Goal: Obtain resource: Download file/media

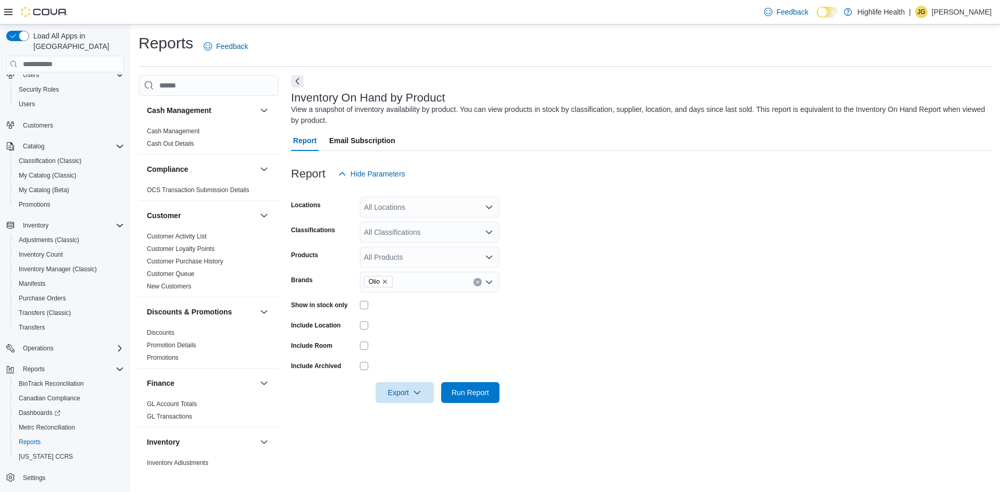
scroll to position [208, 0]
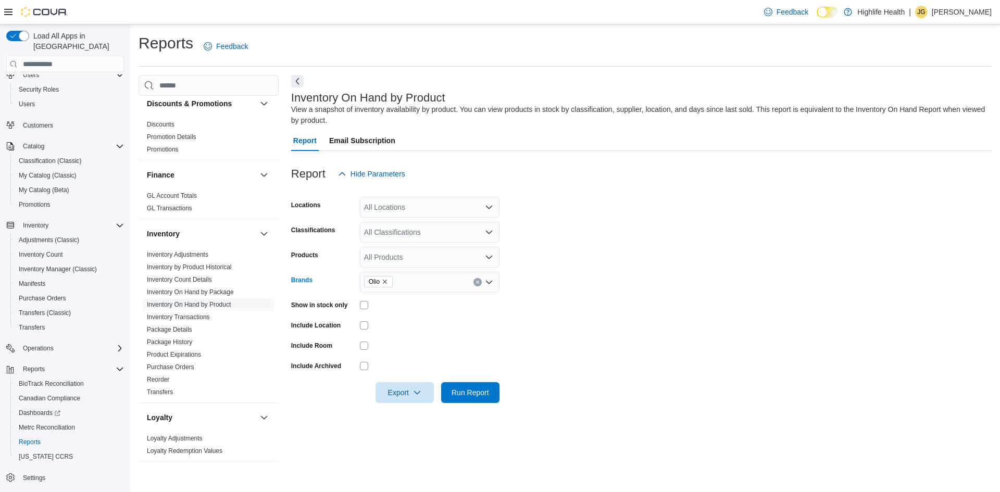
click at [384, 281] on icon "Remove Olio from selection in this group" at bounding box center [385, 282] width 6 height 6
click at [652, 281] on form "Locations All Locations Classifications All Classifications Products All Produc…" at bounding box center [641, 293] width 700 height 219
click at [408, 387] on span "Export" at bounding box center [405, 392] width 46 height 21
click at [411, 413] on span "Export to Excel" at bounding box center [406, 413] width 47 height 8
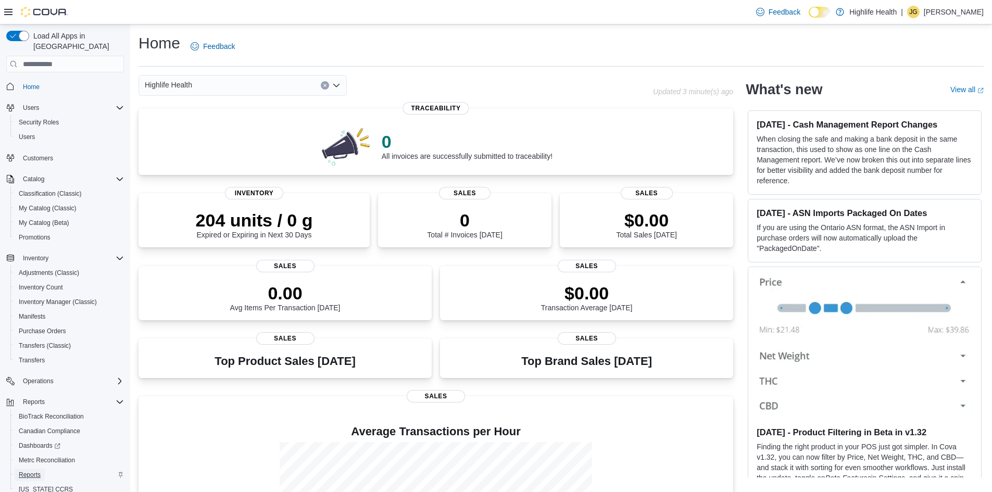
click at [32, 471] on span "Reports" at bounding box center [30, 475] width 22 height 8
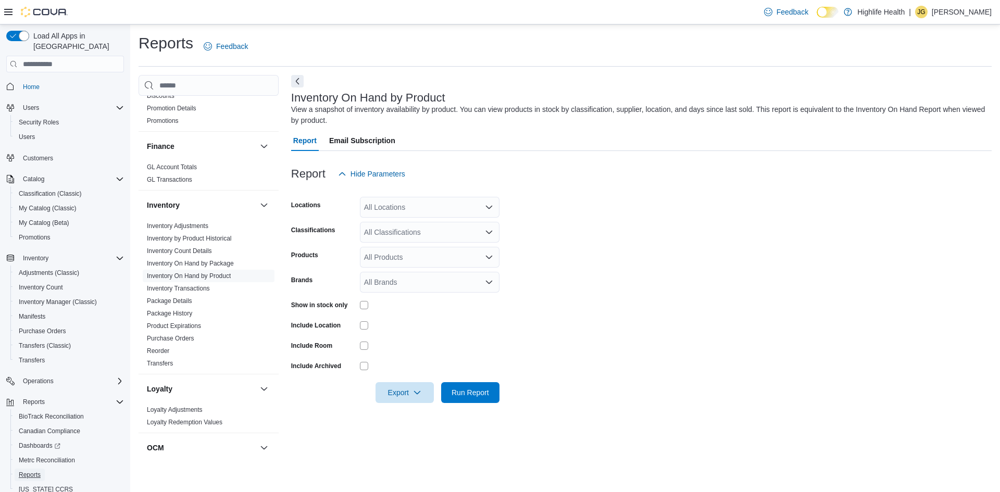
scroll to position [212, 0]
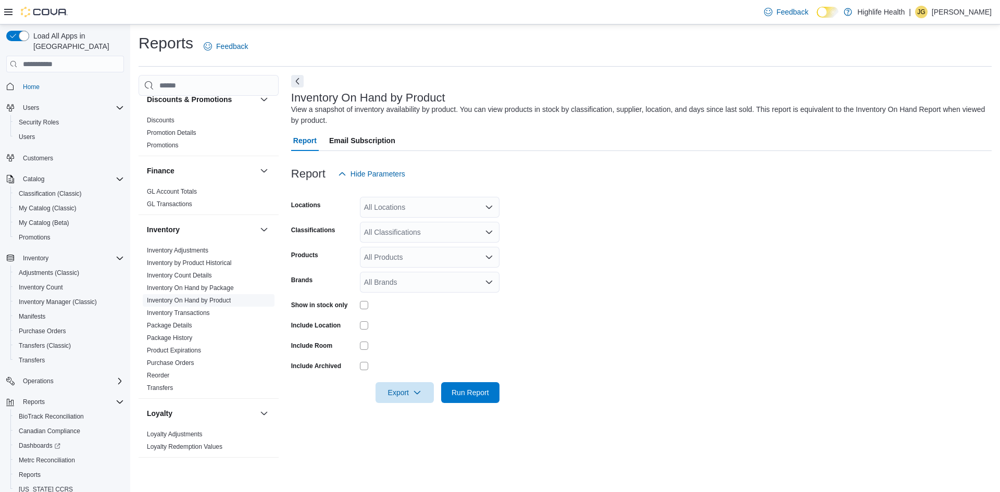
click at [195, 298] on link "Inventory On Hand by Product" at bounding box center [189, 300] width 84 height 7
click at [405, 393] on span "Export" at bounding box center [405, 392] width 46 height 21
drag, startPoint x: 413, startPoint y: 426, endPoint x: 414, endPoint y: 418, distance: 7.9
click at [414, 425] on button "Export to Csv" at bounding box center [405, 434] width 59 height 21
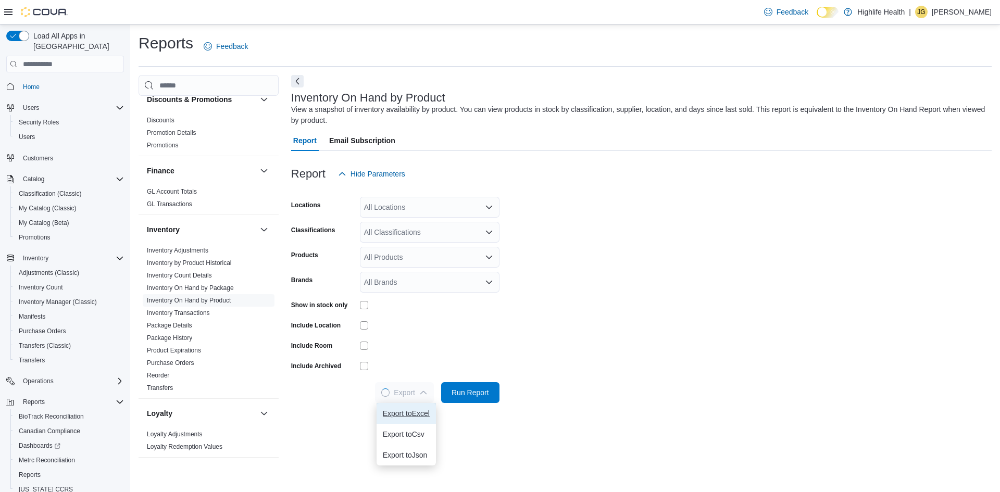
click at [414, 418] on button "Export to Excel" at bounding box center [405, 413] width 59 height 21
click at [413, 398] on span "Export" at bounding box center [405, 392] width 46 height 21
click at [409, 413] on span "Export to Excel" at bounding box center [406, 413] width 47 height 8
click at [414, 395] on icon "button" at bounding box center [417, 392] width 8 height 8
click at [407, 410] on span "Export to Excel" at bounding box center [406, 413] width 47 height 8
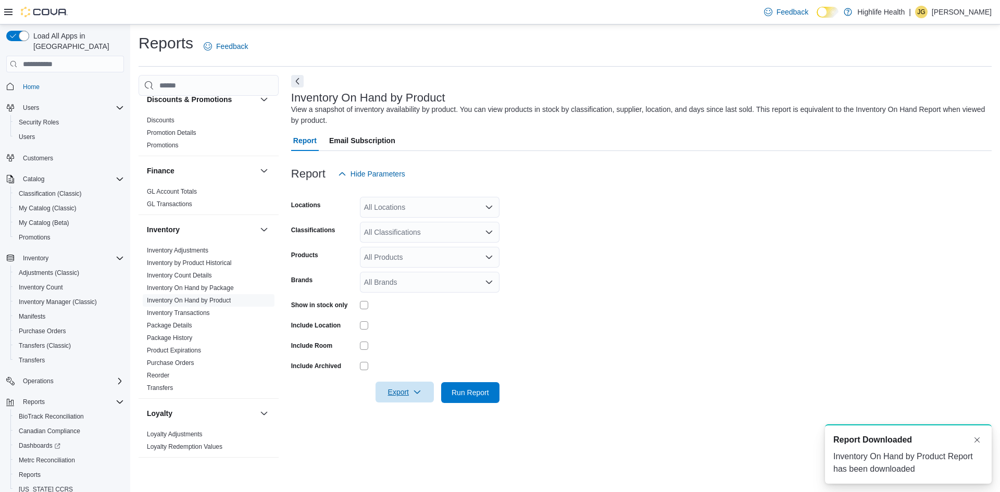
click at [882, 445] on span "Report Downloaded" at bounding box center [872, 440] width 79 height 12
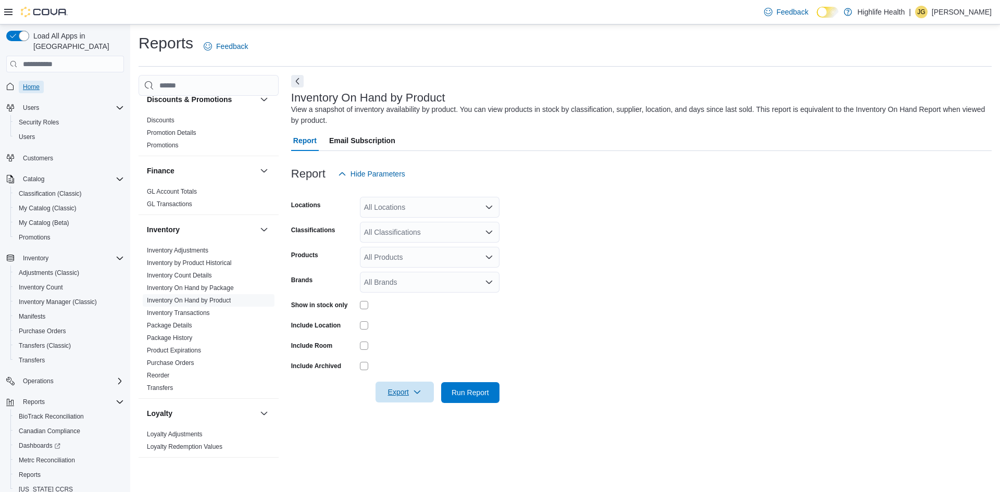
click at [24, 83] on span "Home" at bounding box center [31, 87] width 17 height 8
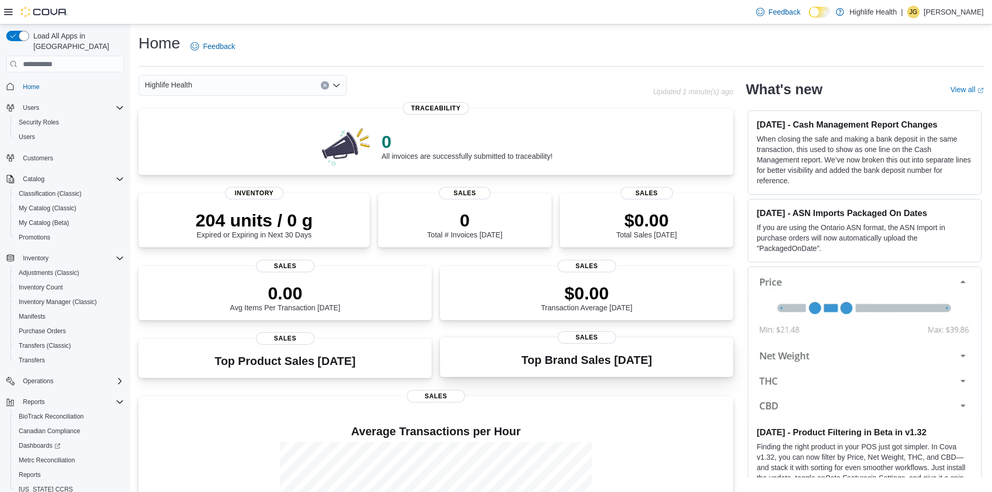
scroll to position [129, 0]
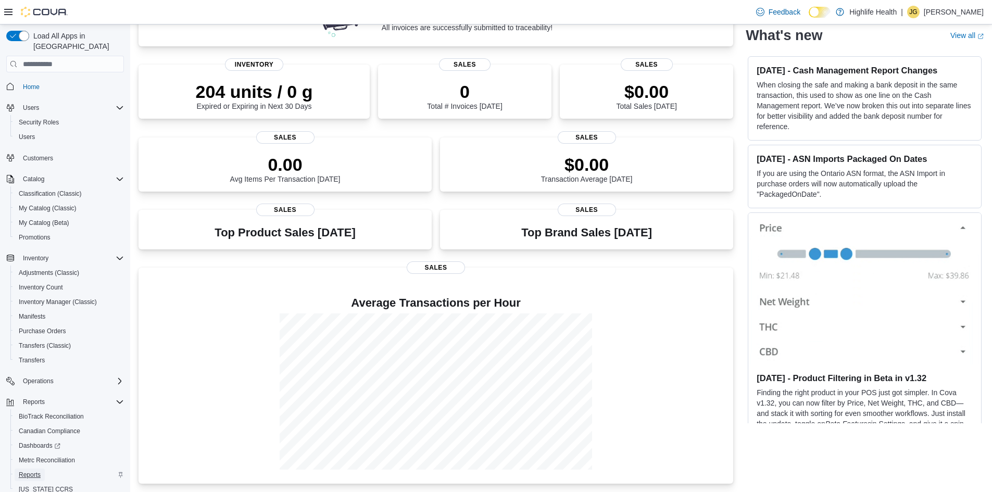
click at [16, 469] on link "Reports" at bounding box center [30, 475] width 30 height 12
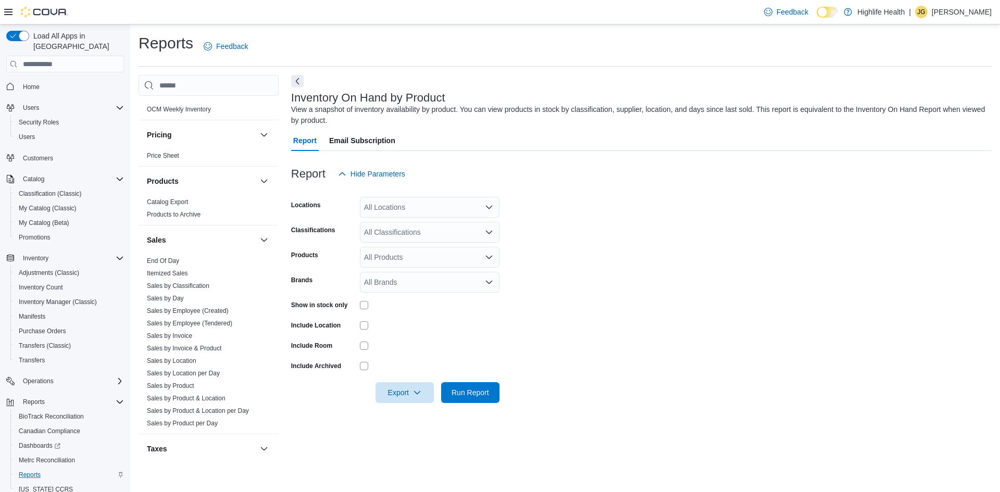
scroll to position [625, 0]
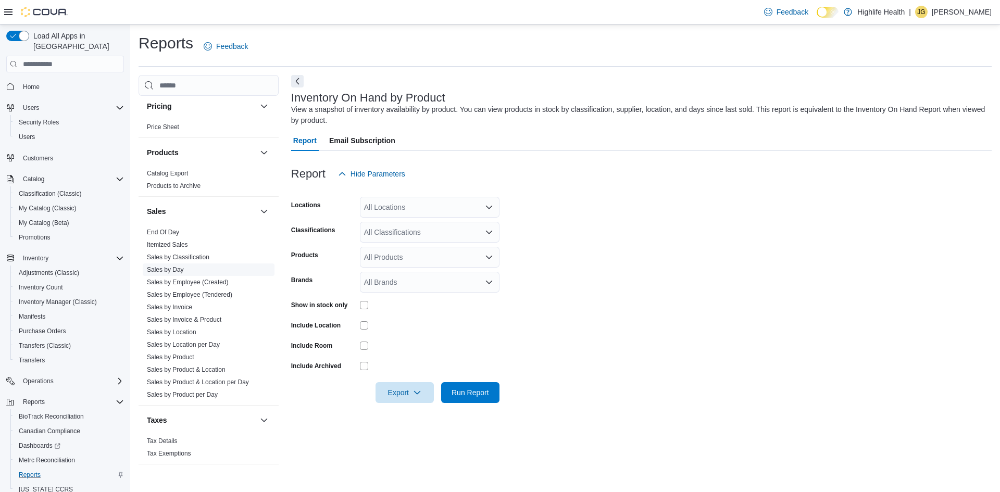
click at [178, 274] on span "Sales by Day" at bounding box center [209, 269] width 132 height 12
click at [175, 266] on link "Sales by Day" at bounding box center [165, 269] width 37 height 7
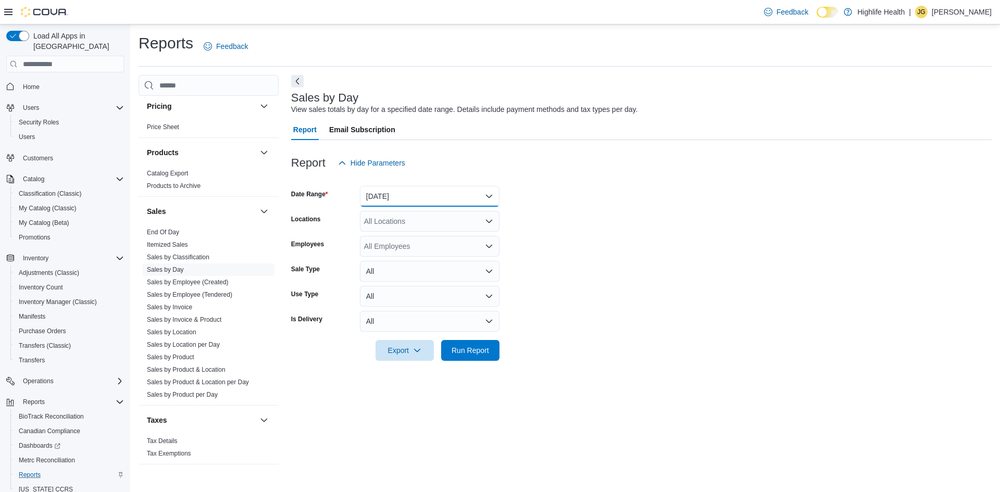
click at [470, 193] on button "Yesterday" at bounding box center [430, 196] width 140 height 21
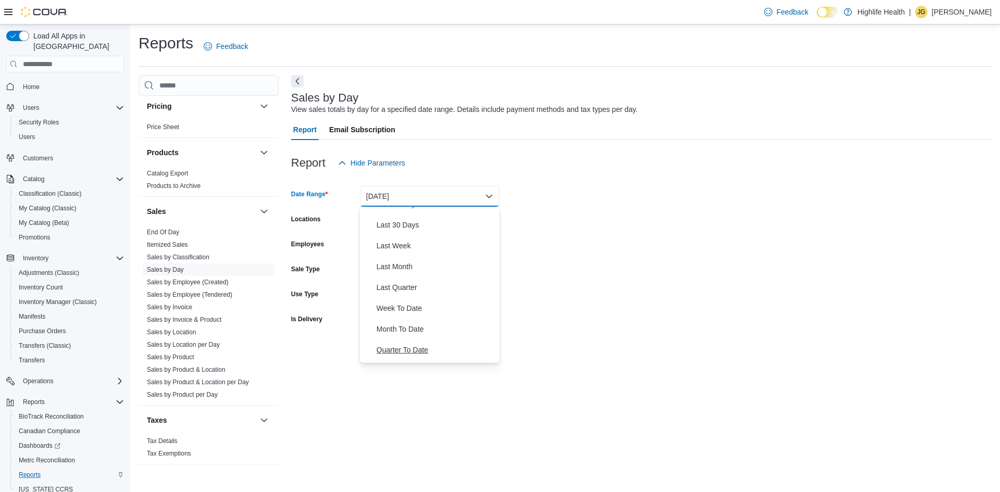
scroll to position [156, 0]
click at [400, 315] on span "Month To Date" at bounding box center [435, 311] width 119 height 12
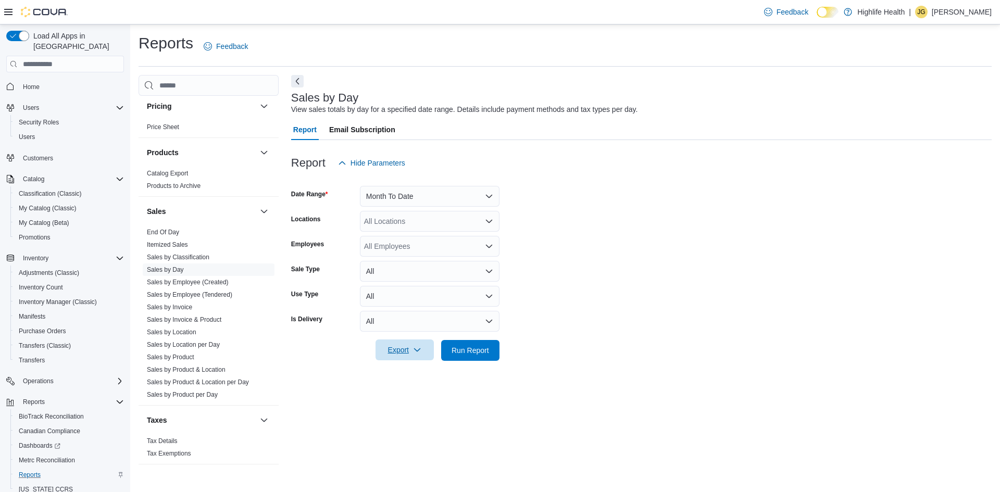
click at [394, 349] on span "Export" at bounding box center [405, 349] width 46 height 21
click at [388, 379] on button "Export to Excel" at bounding box center [405, 371] width 59 height 21
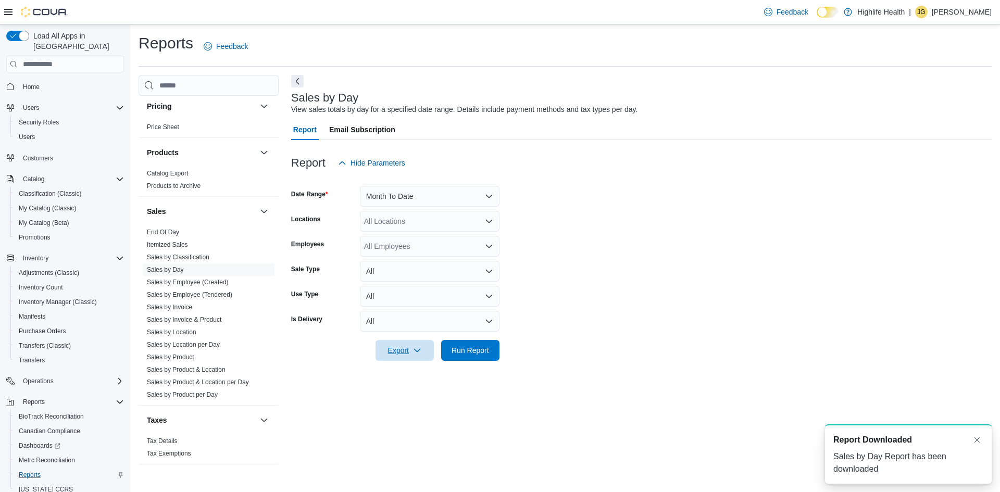
scroll to position [0, 0]
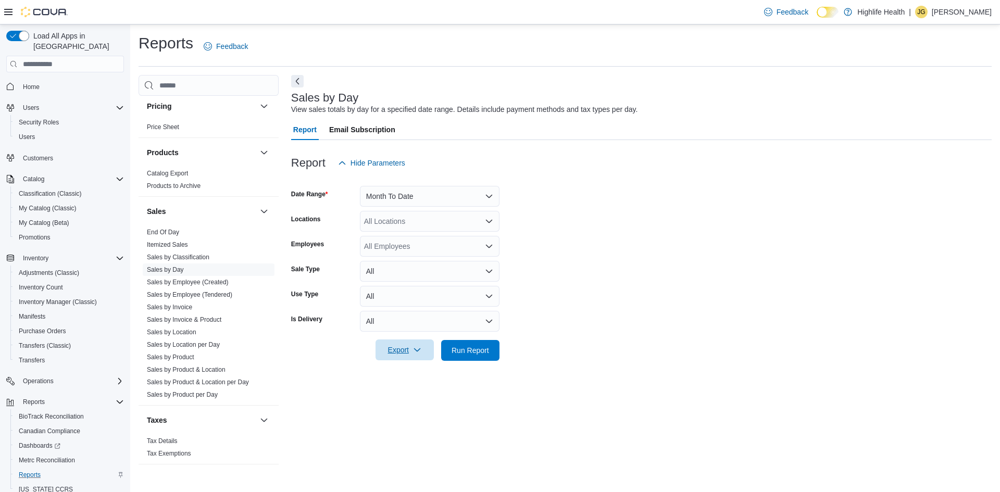
drag, startPoint x: 412, startPoint y: 341, endPoint x: 402, endPoint y: 357, distance: 18.9
click at [405, 355] on span "Export" at bounding box center [405, 349] width 46 height 21
click at [400, 367] on button "Export to Excel" at bounding box center [405, 371] width 59 height 21
click at [438, 195] on button "Month To Date" at bounding box center [430, 196] width 140 height 21
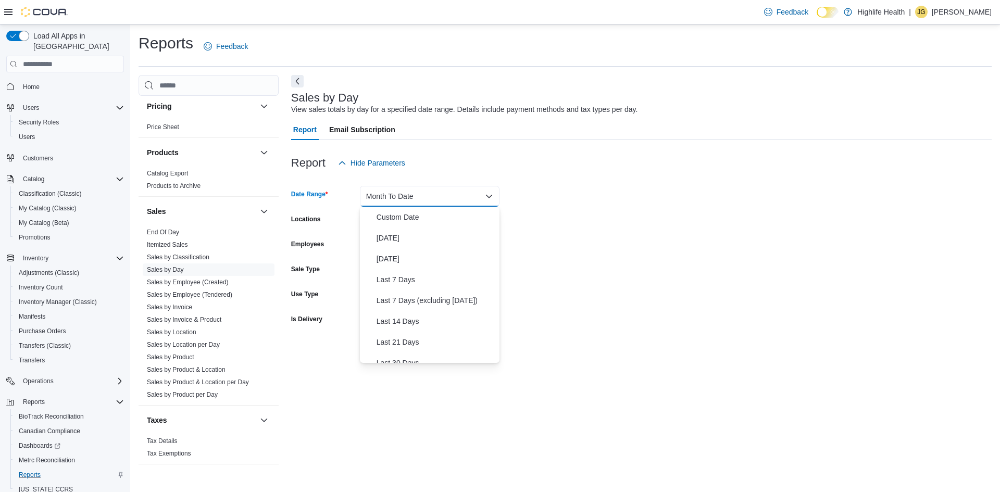
scroll to position [156, 0]
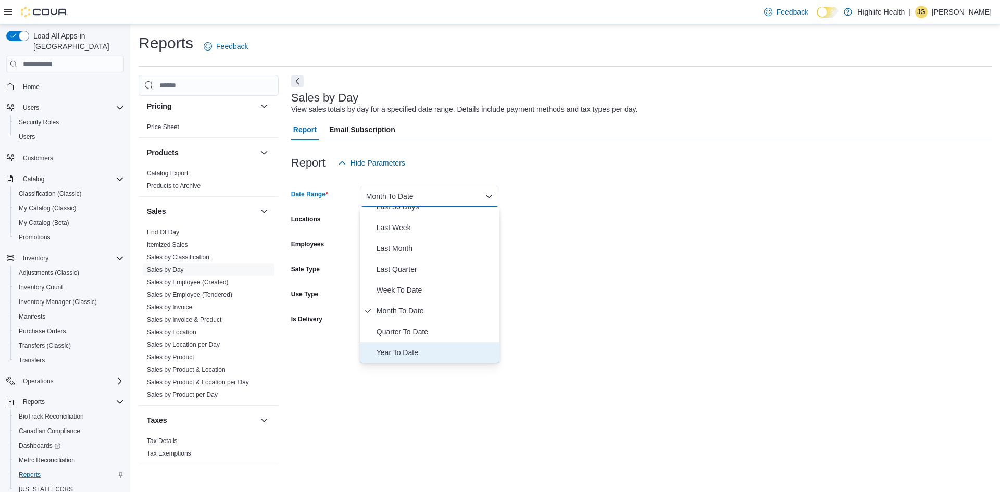
click at [389, 354] on span "Year To Date" at bounding box center [435, 352] width 119 height 12
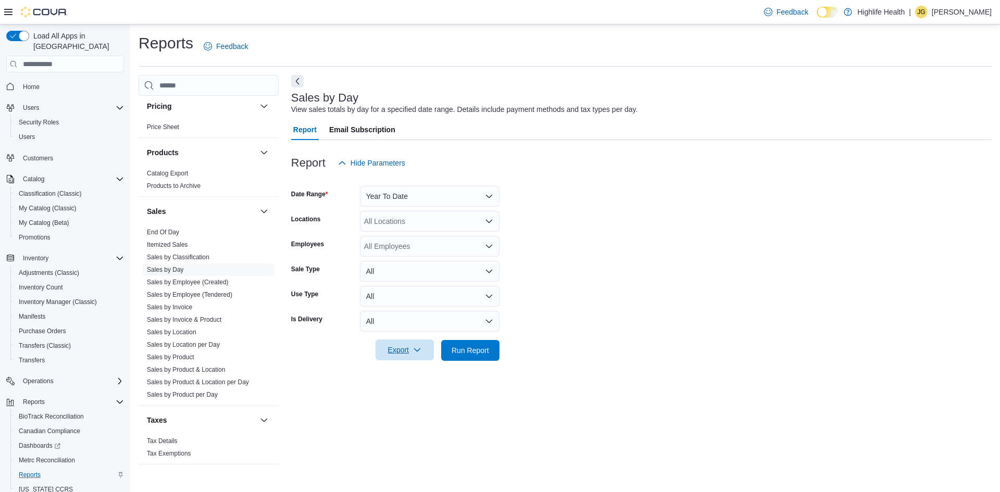
click at [391, 354] on span "Export" at bounding box center [405, 349] width 46 height 21
click at [396, 370] on span "Export to Excel" at bounding box center [406, 371] width 47 height 8
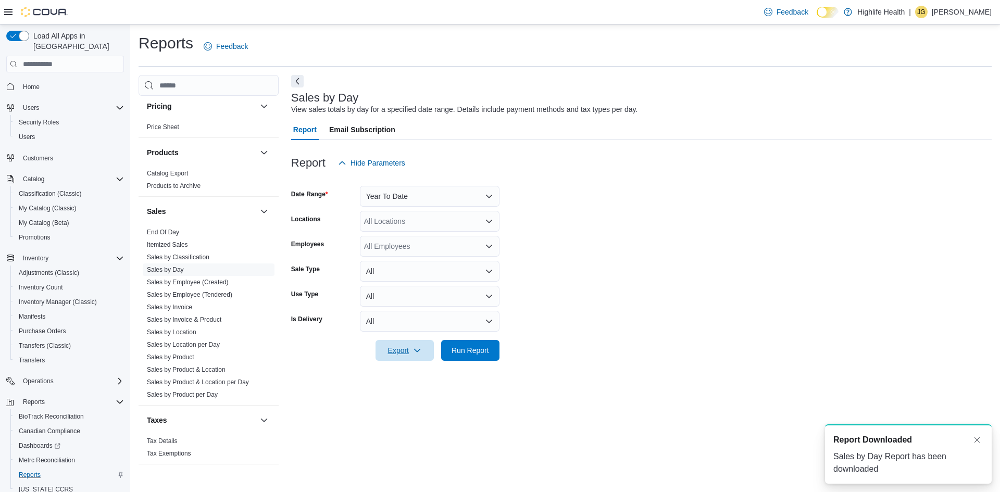
scroll to position [0, 0]
